Goal: Task Accomplishment & Management: Use online tool/utility

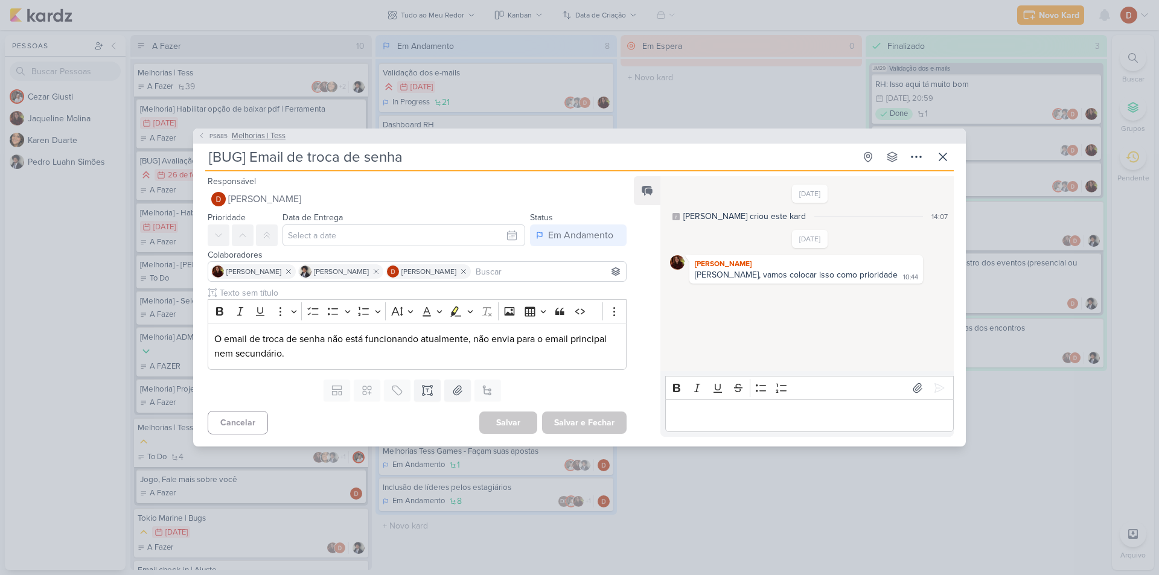
click at [256, 138] on span "Melhorias | Tess" at bounding box center [259, 136] width 54 height 12
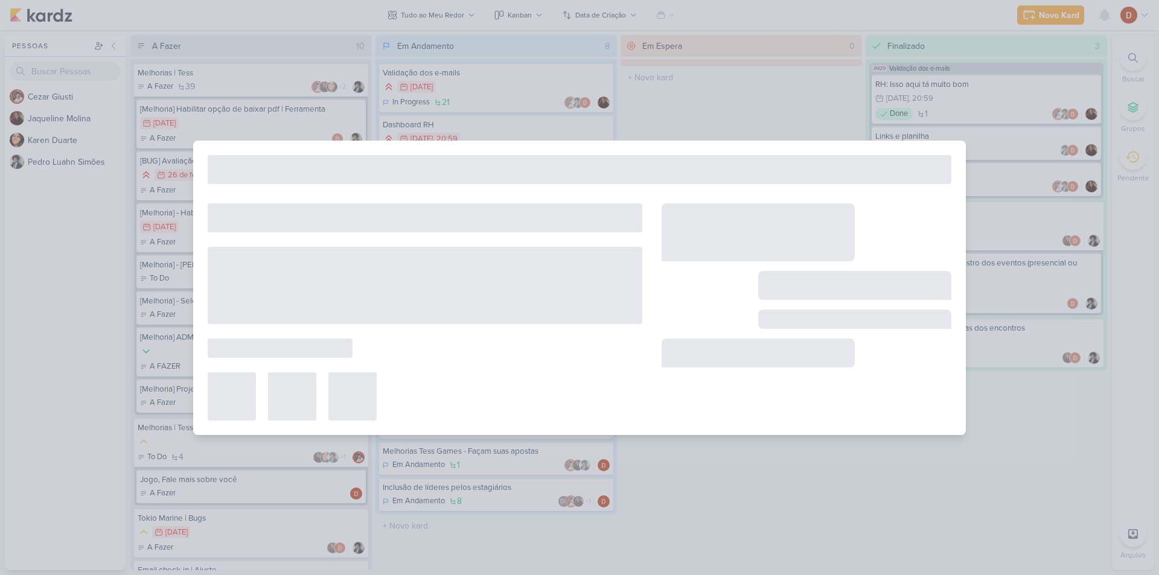
type input "Melhorias | Tess"
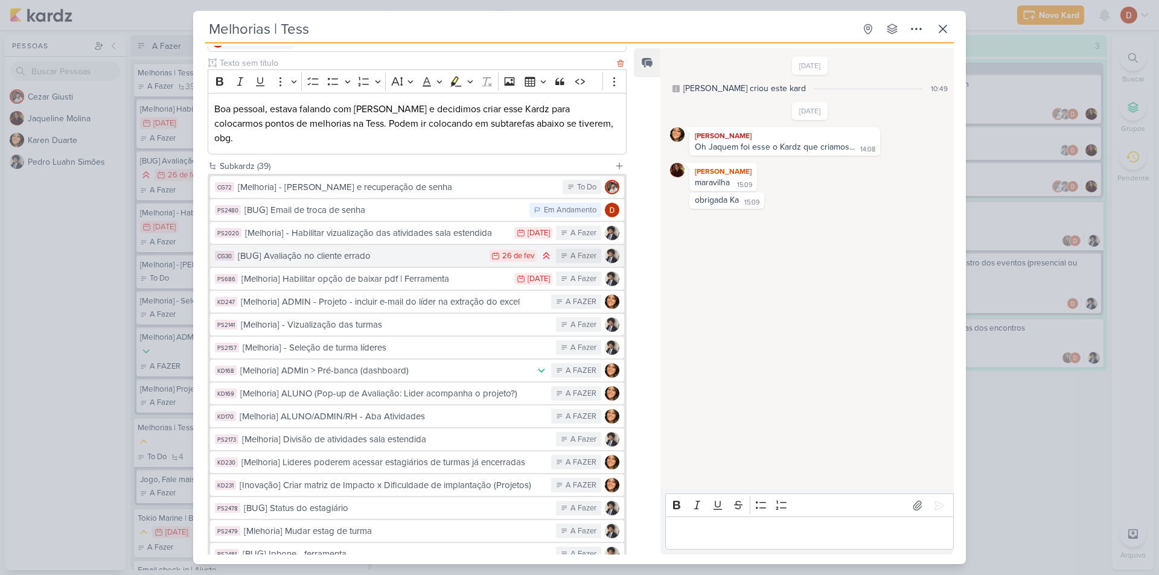
scroll to position [121, 0]
click at [438, 179] on div "[Melhoria] - [PERSON_NAME] e recuperação de senha" at bounding box center [397, 186] width 319 height 14
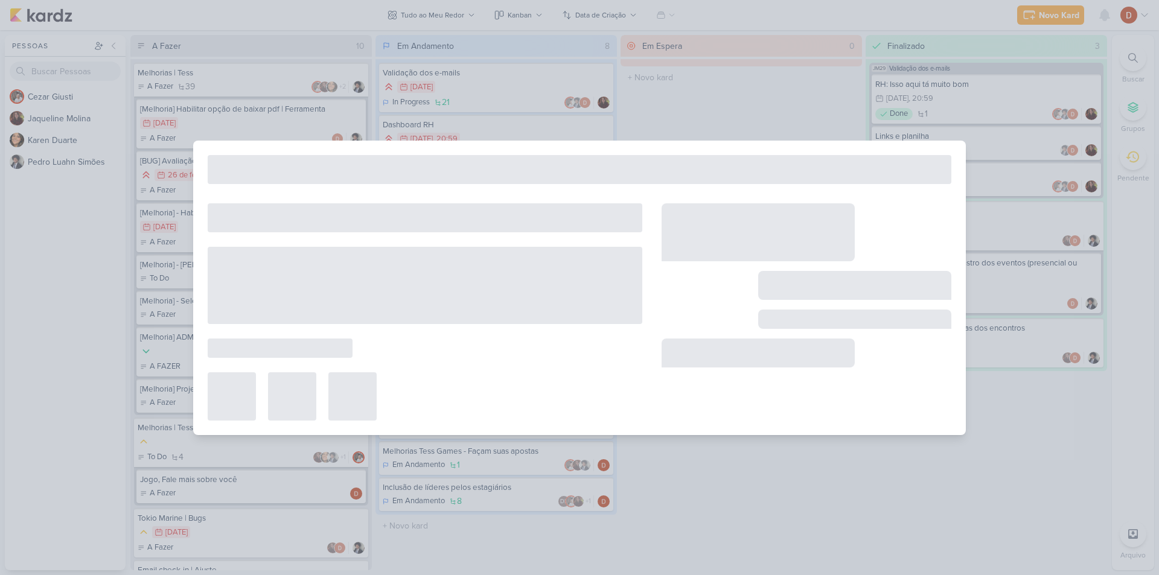
type input "[Melhoria] - [PERSON_NAME] e recuperação de senha"
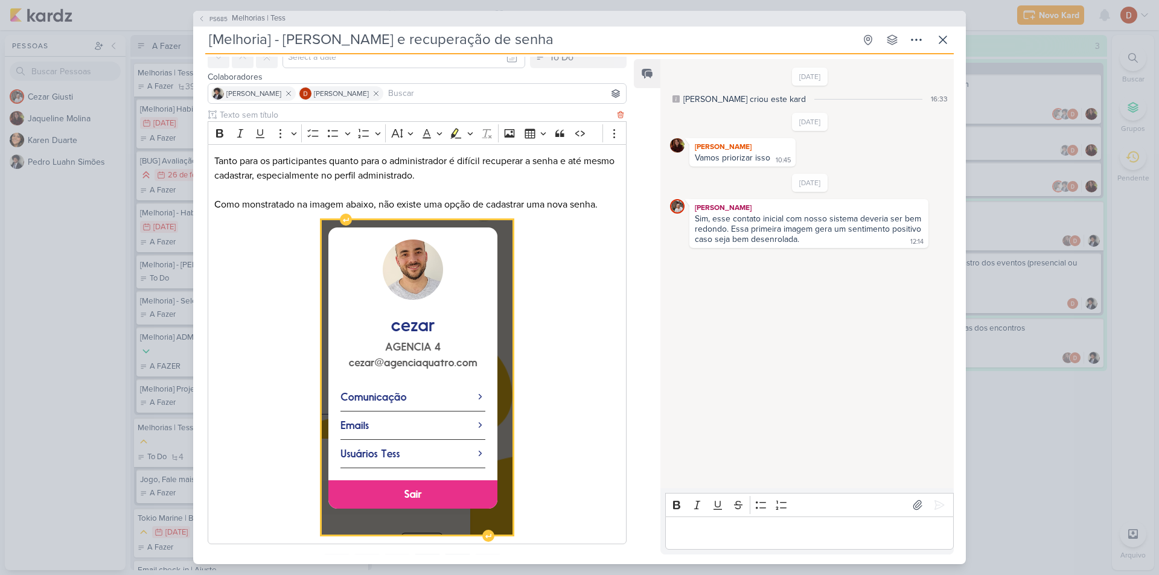
scroll to position [118, 0]
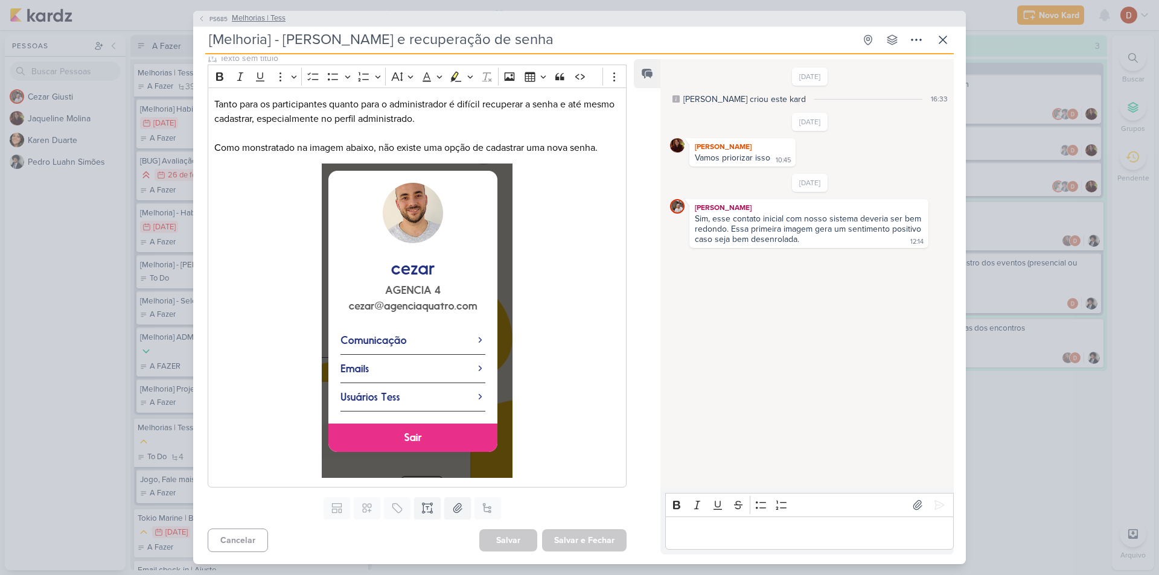
click at [214, 22] on span "PS685" at bounding box center [219, 18] width 22 height 9
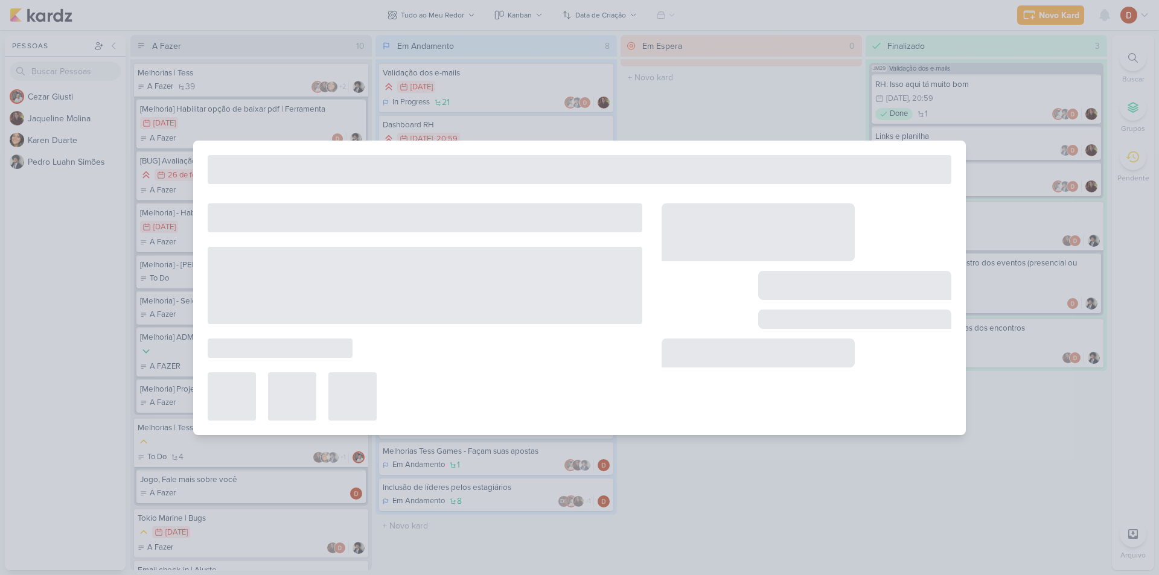
type input "Melhorias | Tess"
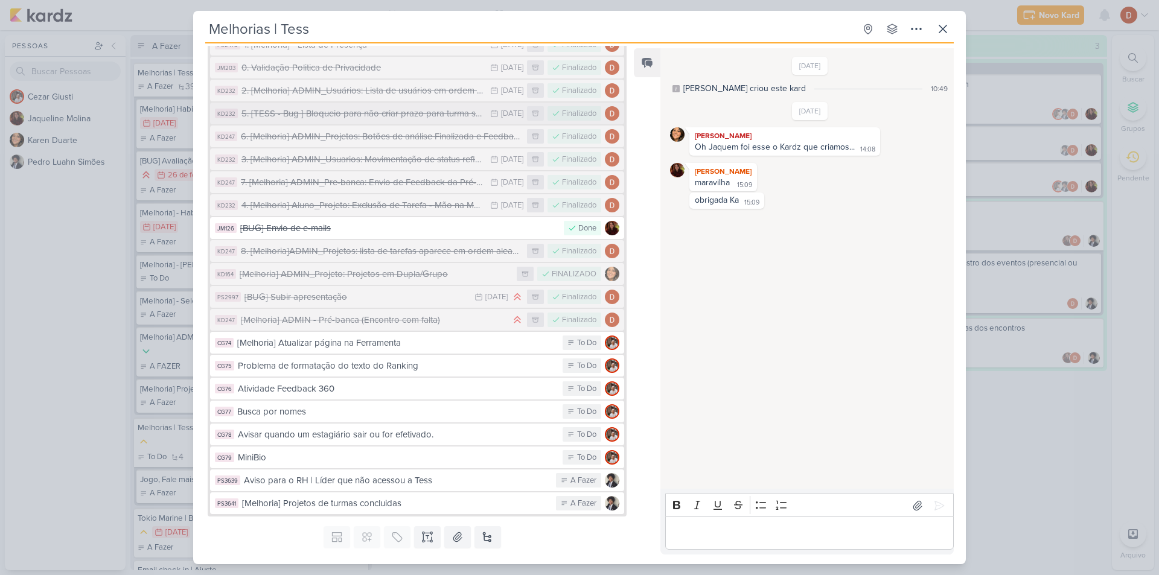
scroll to position [689, 0]
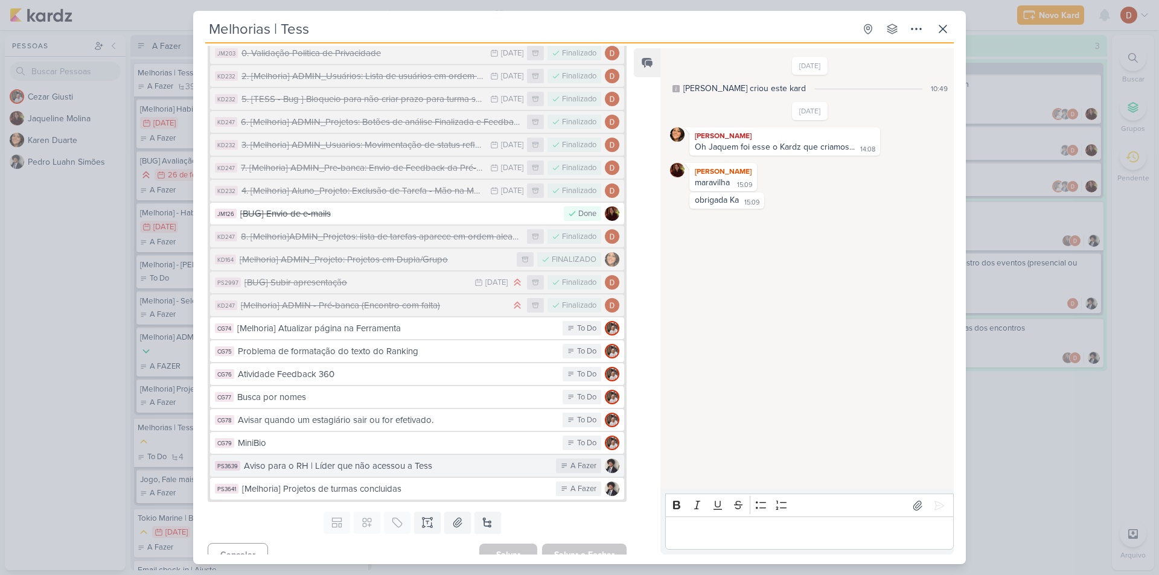
click at [361, 459] on div "Aviso para o RH | Líder que não acessou a Tess" at bounding box center [397, 466] width 306 height 14
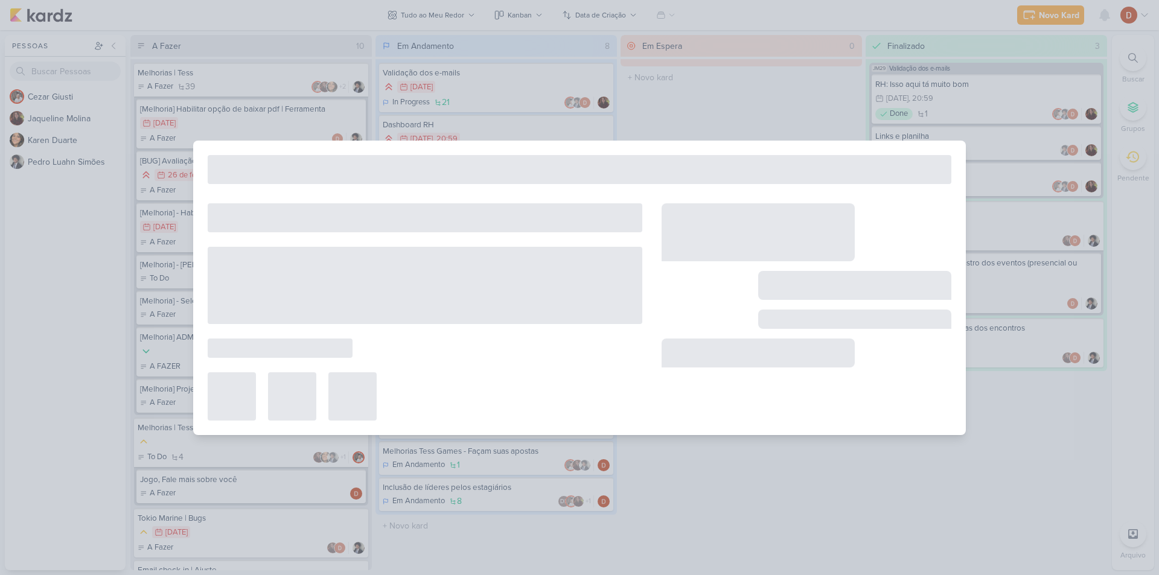
type input "Aviso para o RH | Líder que não acessou a Tess"
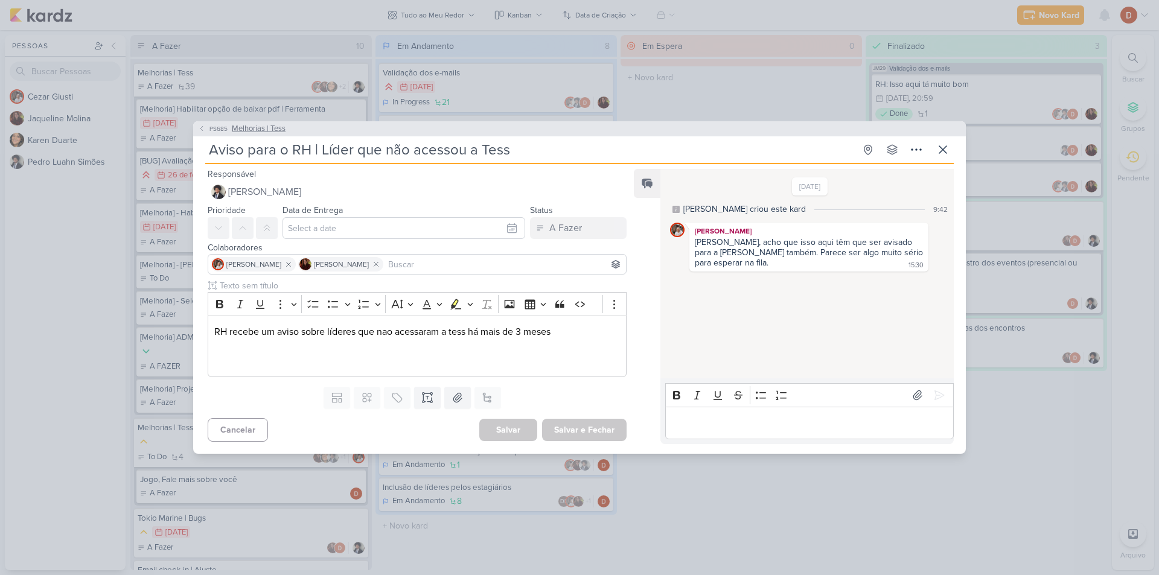
click at [203, 128] on icon at bounding box center [201, 128] width 7 height 7
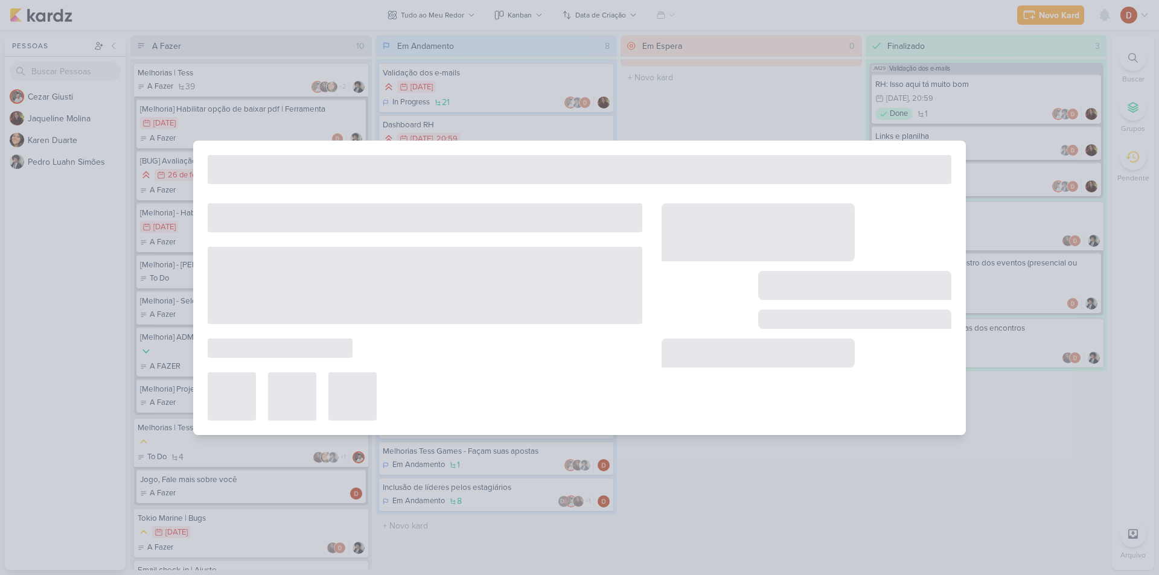
type input "Melhorias | Tess"
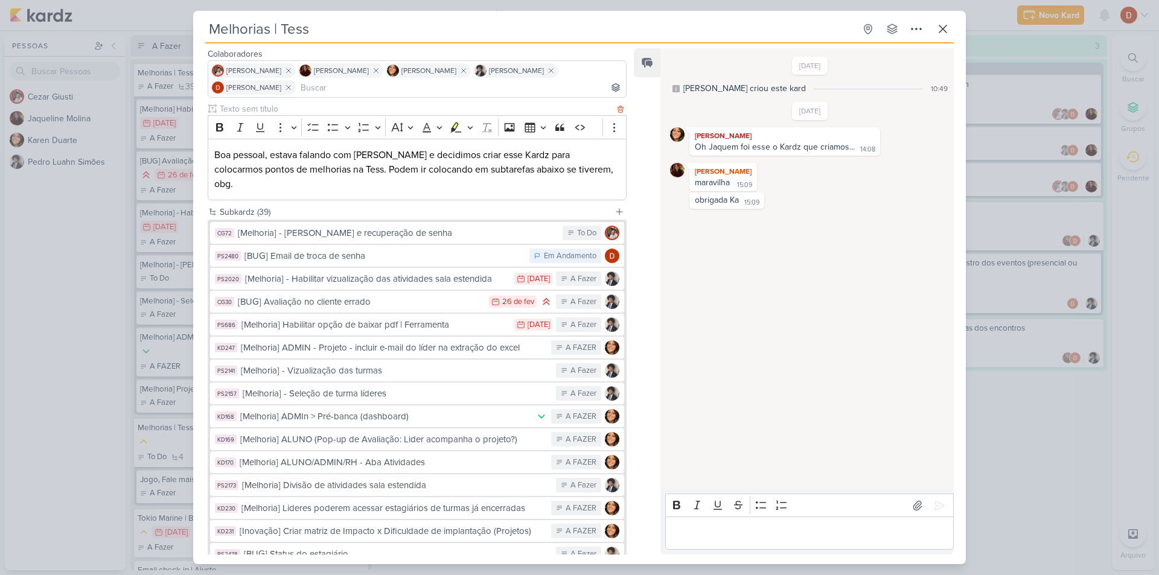
scroll to position [0, 0]
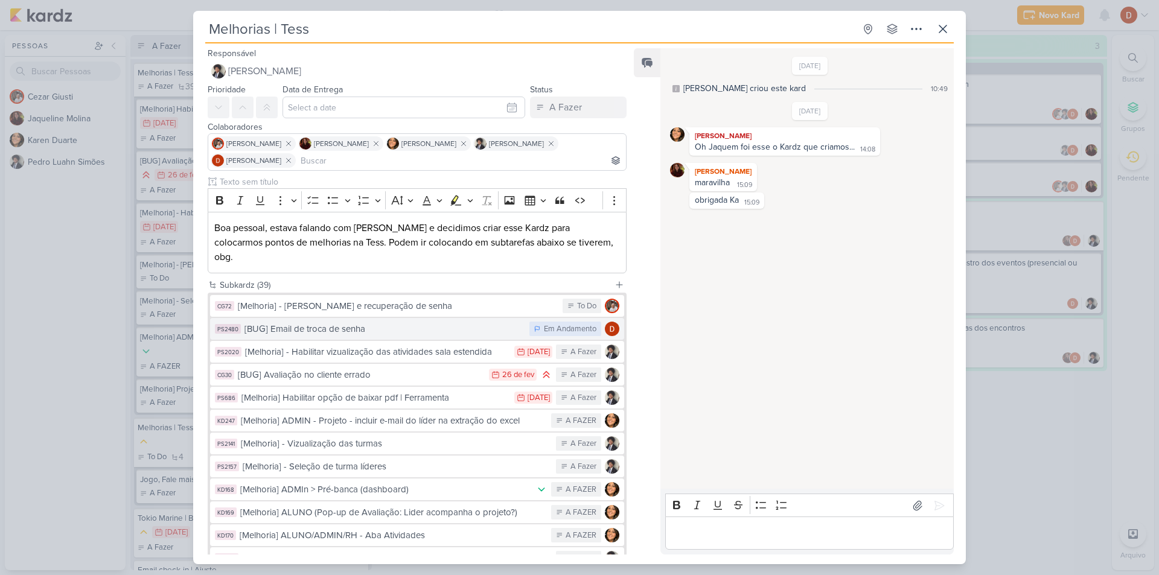
click at [382, 322] on div "[BUG] Email de troca de senha" at bounding box center [383, 329] width 279 height 14
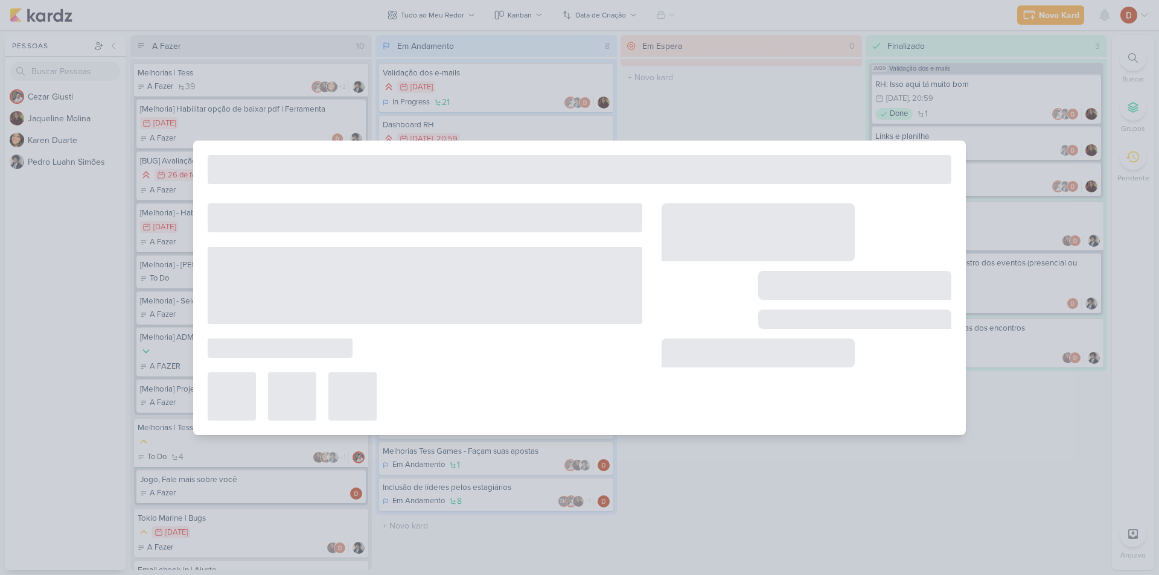
type input "[BUG] Email de troca de senha"
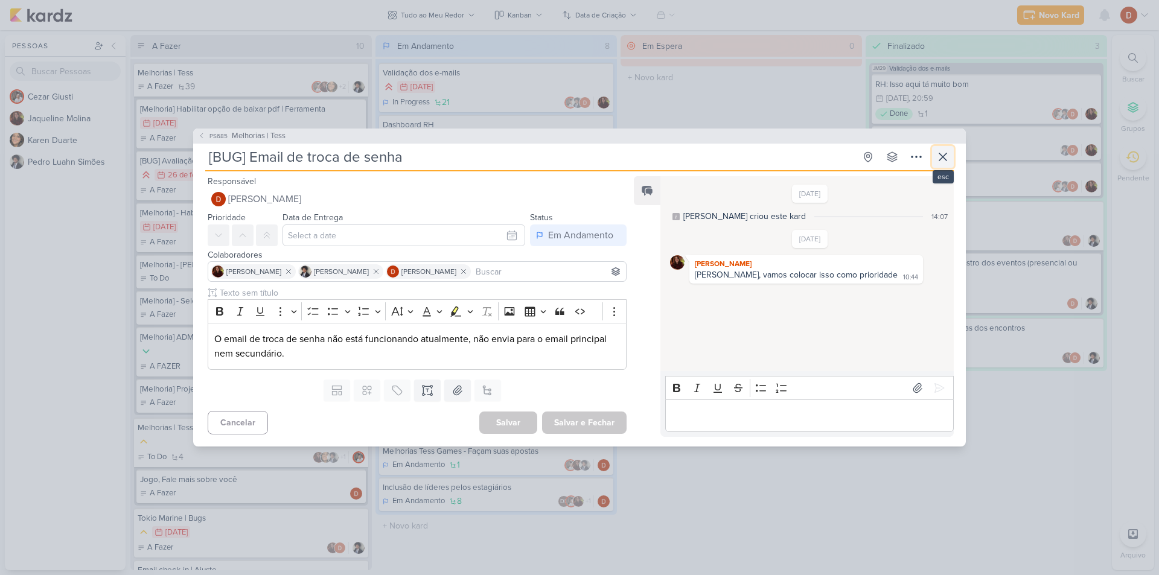
click at [948, 162] on icon at bounding box center [943, 157] width 14 height 14
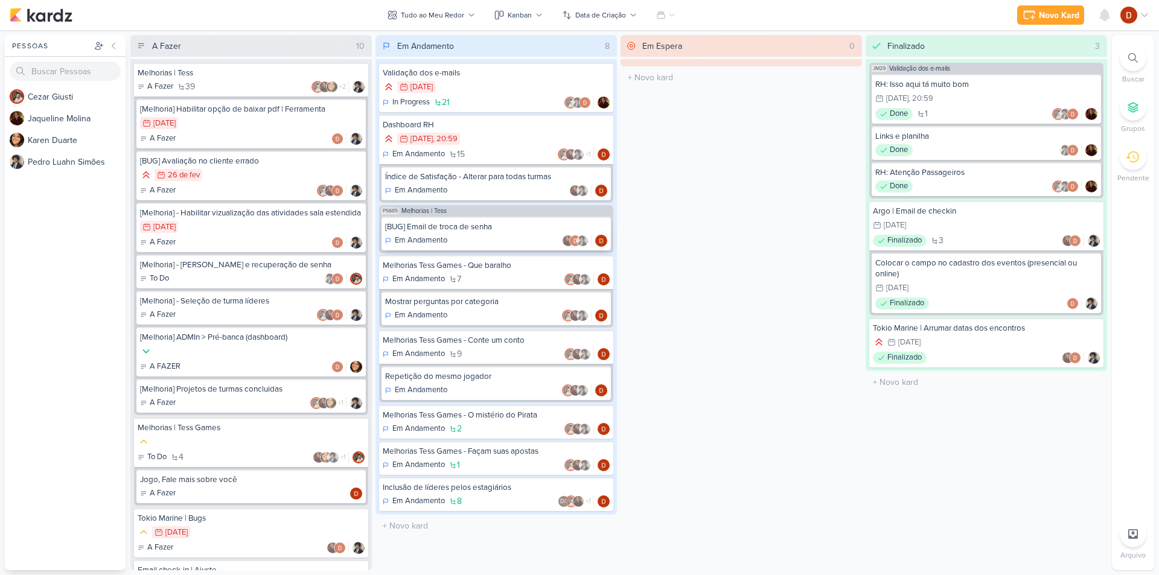
click at [472, 225] on div "[BUG] Email de troca de senha" at bounding box center [496, 227] width 222 height 11
